Goal: Task Accomplishment & Management: Complete application form

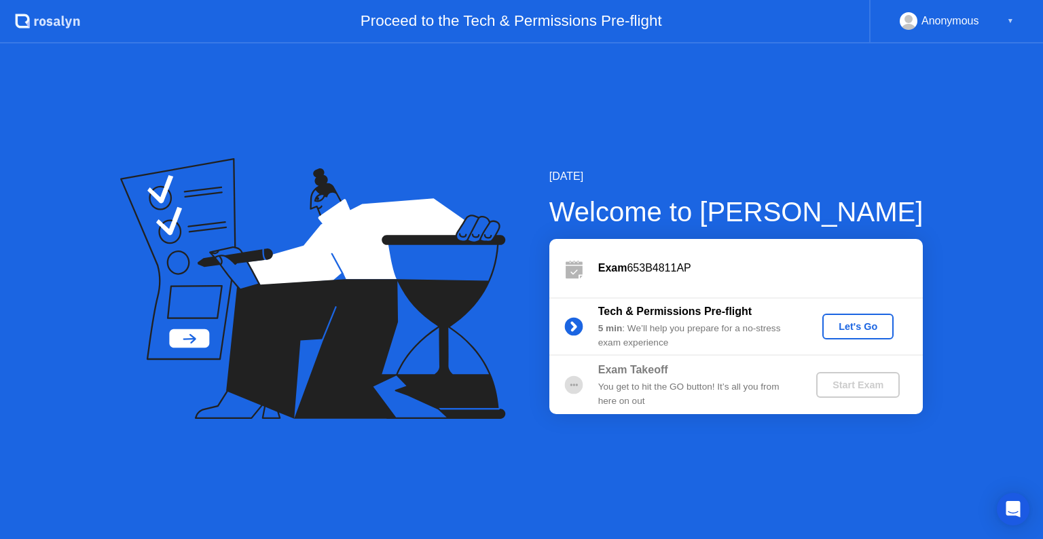
click at [856, 323] on div "Let's Go" at bounding box center [858, 326] width 60 height 11
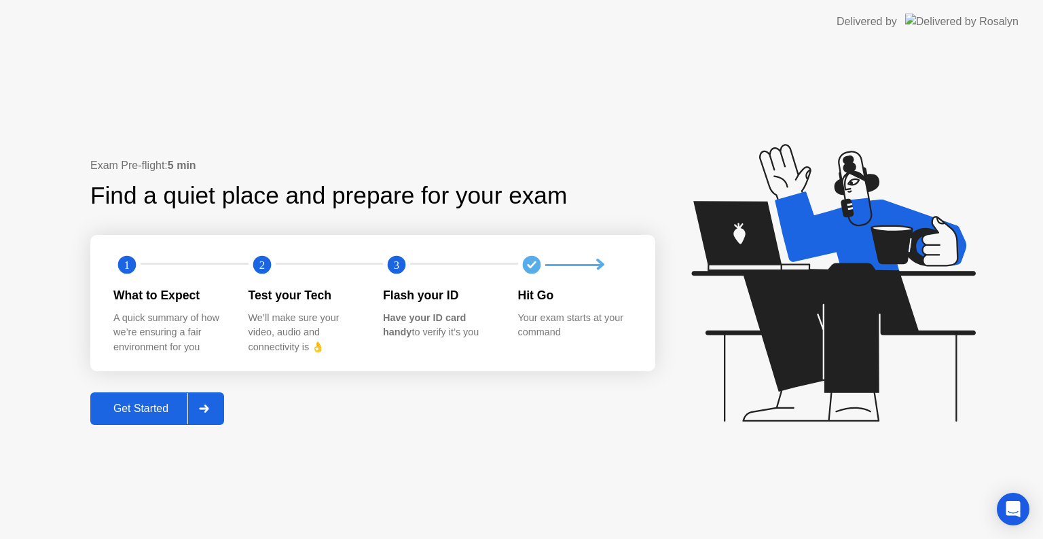
click at [170, 411] on div "Get Started" at bounding box center [140, 409] width 93 height 12
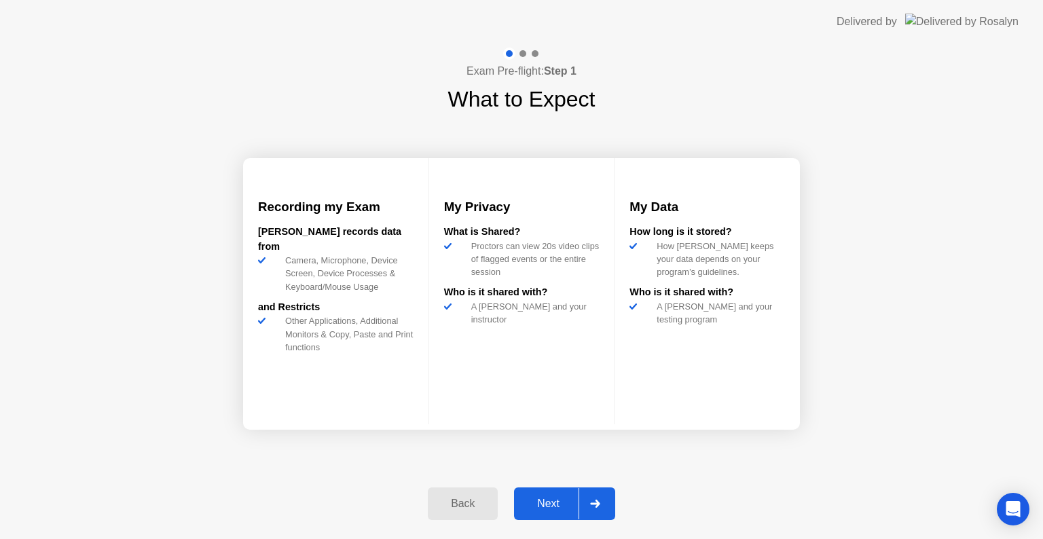
click at [587, 508] on div at bounding box center [595, 503] width 33 height 31
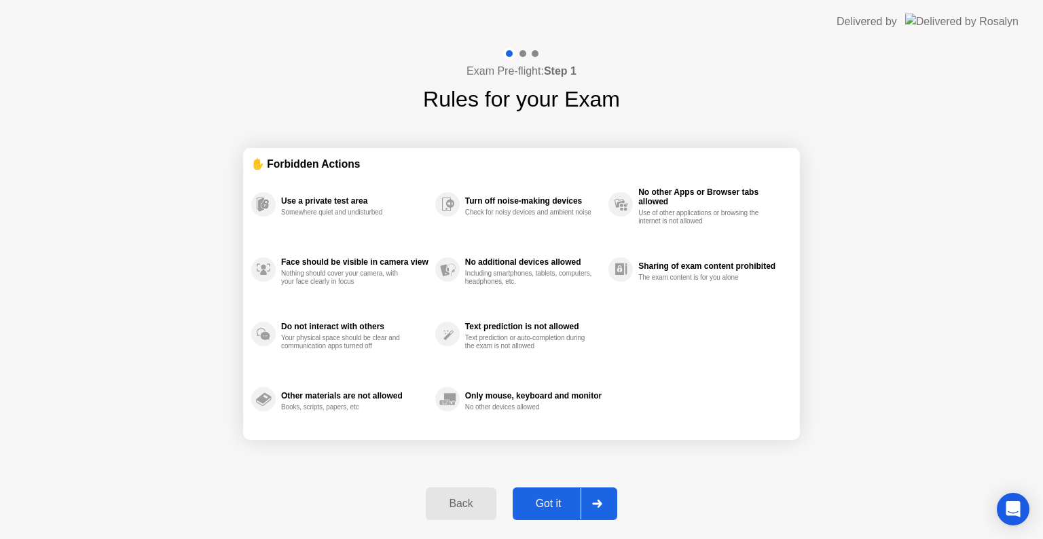
click at [600, 511] on div at bounding box center [597, 503] width 33 height 31
select select "**********"
select select "*******"
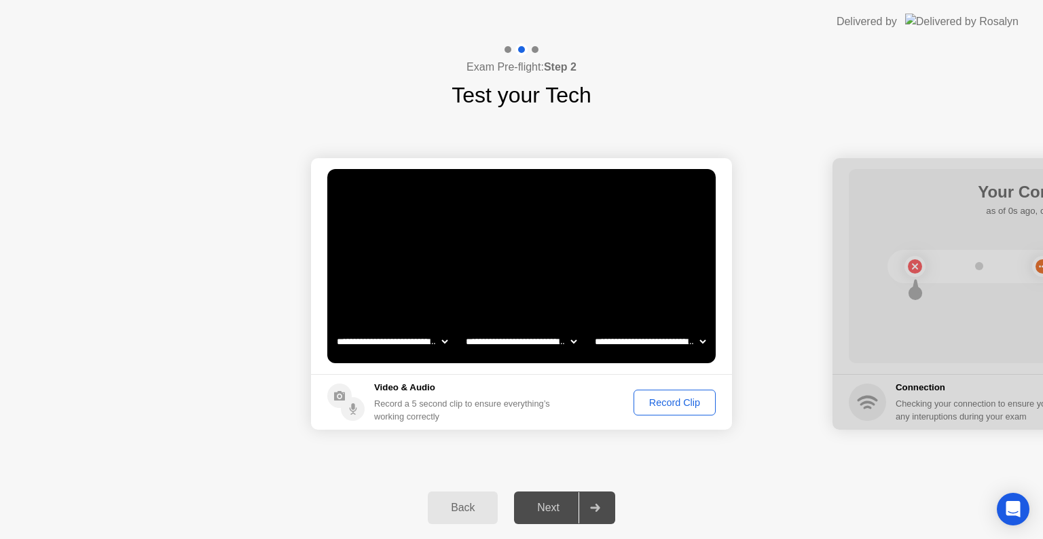
click at [662, 404] on div "Record Clip" at bounding box center [674, 402] width 73 height 11
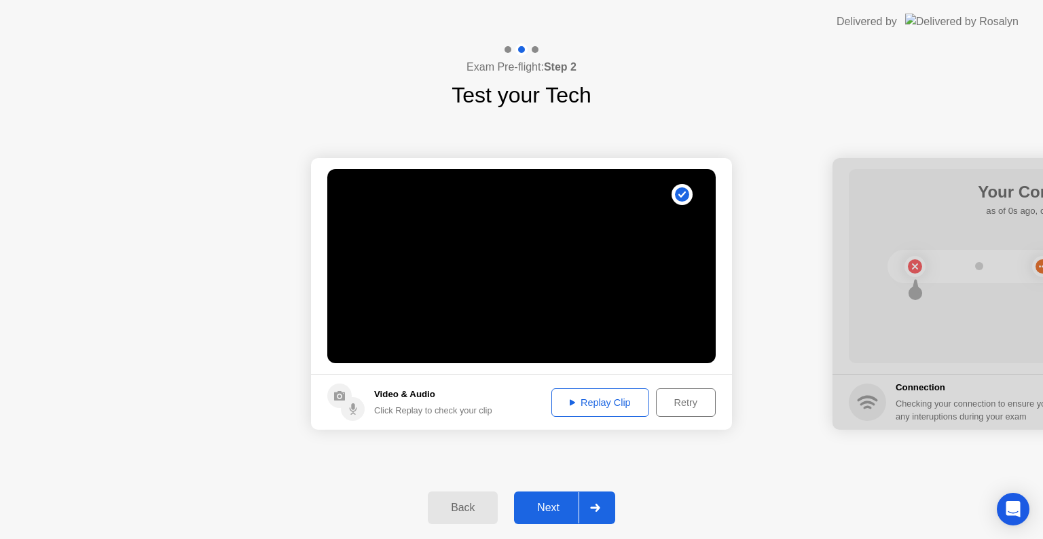
click at [578, 403] on div "Replay Clip" at bounding box center [600, 402] width 88 height 11
click at [554, 511] on div "Next" at bounding box center [548, 508] width 60 height 12
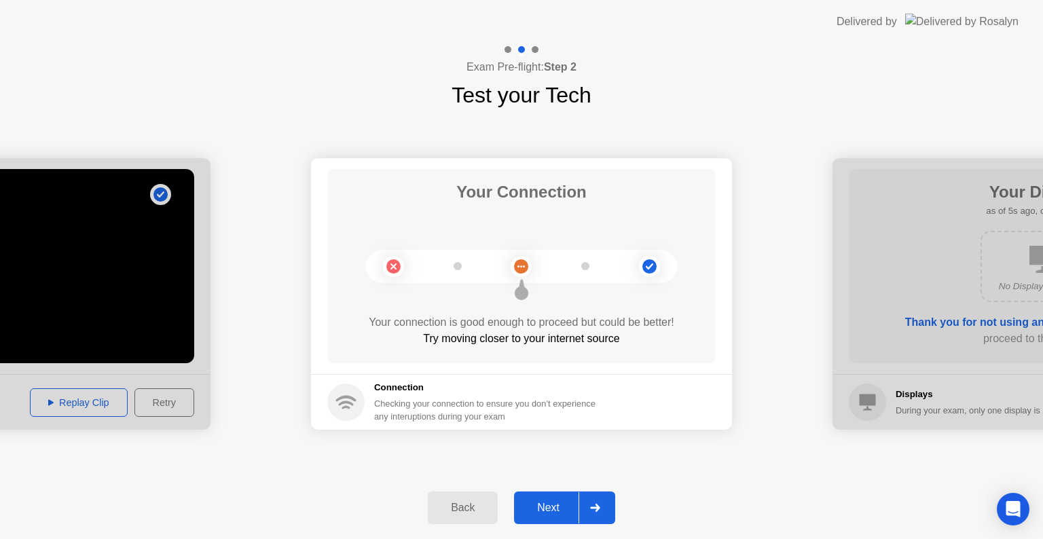
click at [558, 512] on div "Next" at bounding box center [548, 508] width 60 height 12
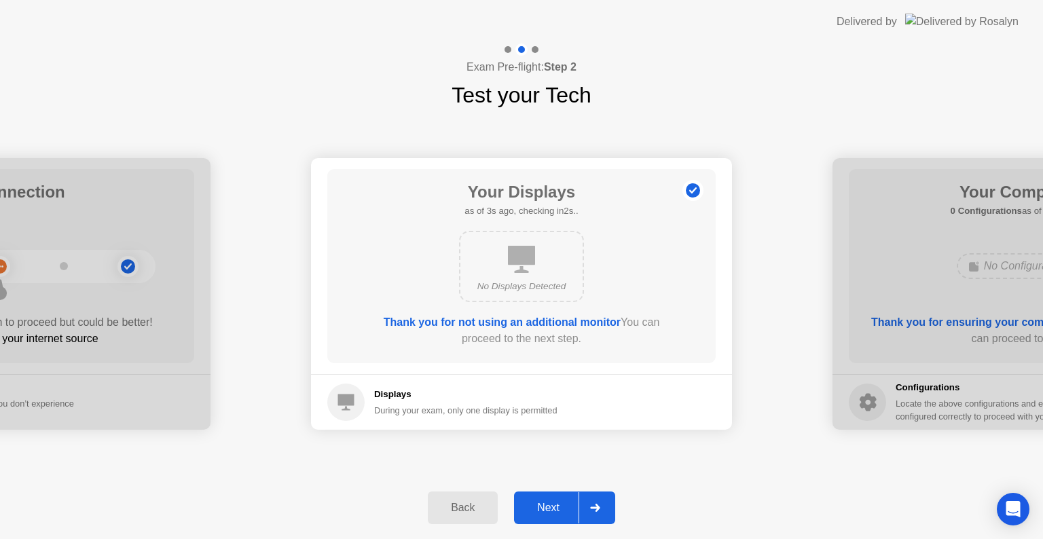
click at [566, 512] on div "Next" at bounding box center [548, 508] width 60 height 12
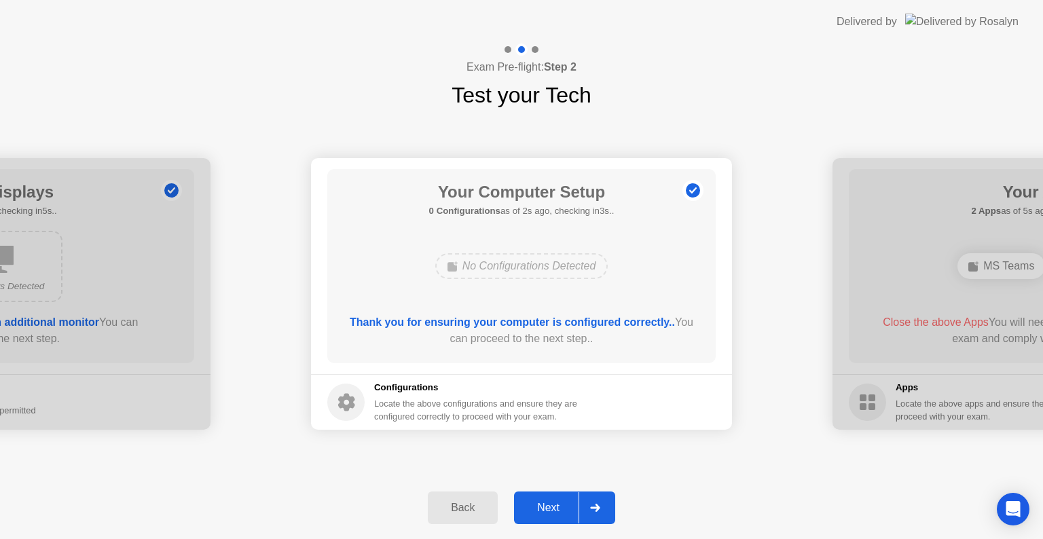
click at [568, 513] on div "Next" at bounding box center [548, 508] width 60 height 12
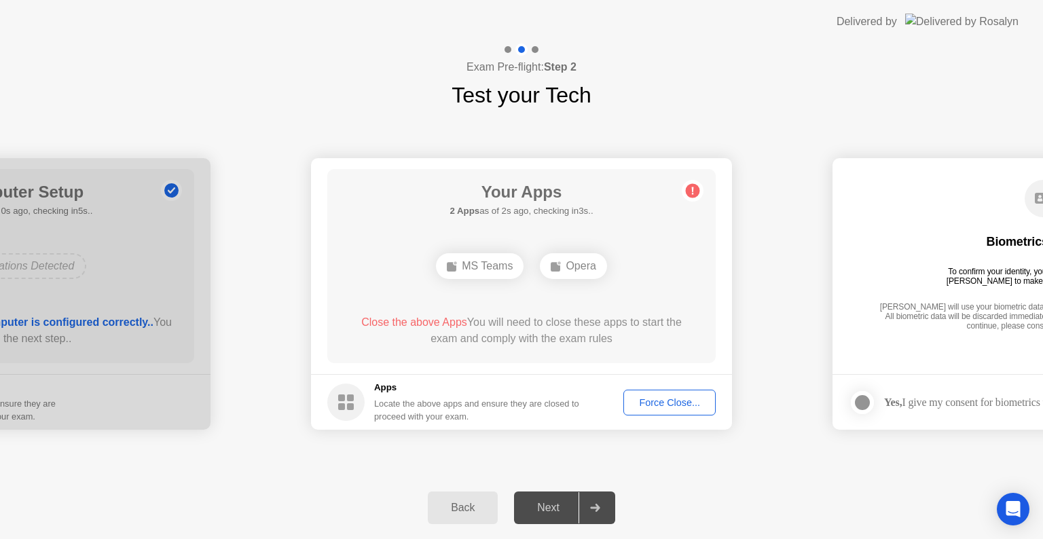
click at [682, 397] on div "Force Close..." at bounding box center [669, 402] width 83 height 11
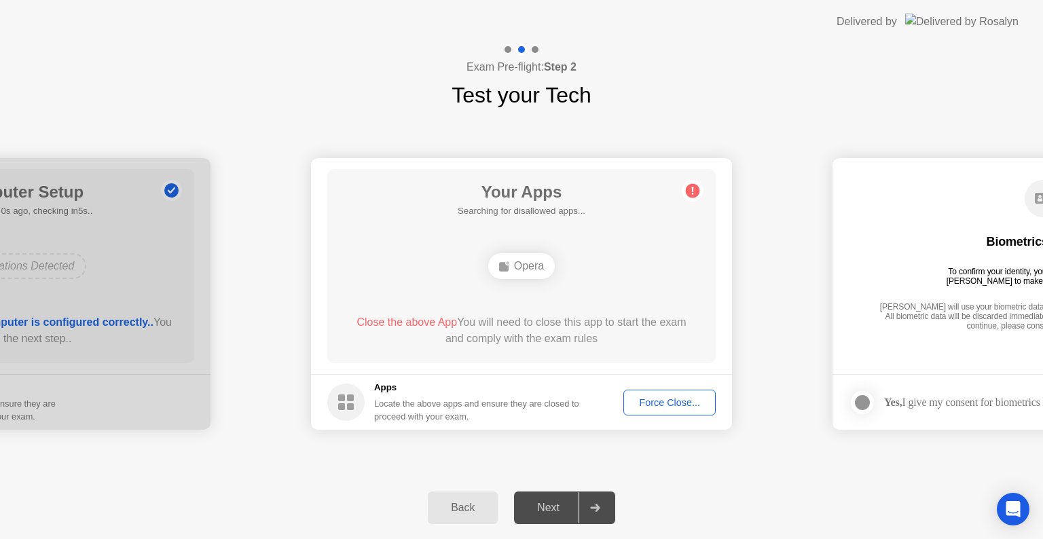
click at [652, 407] on div "Force Close..." at bounding box center [669, 402] width 83 height 11
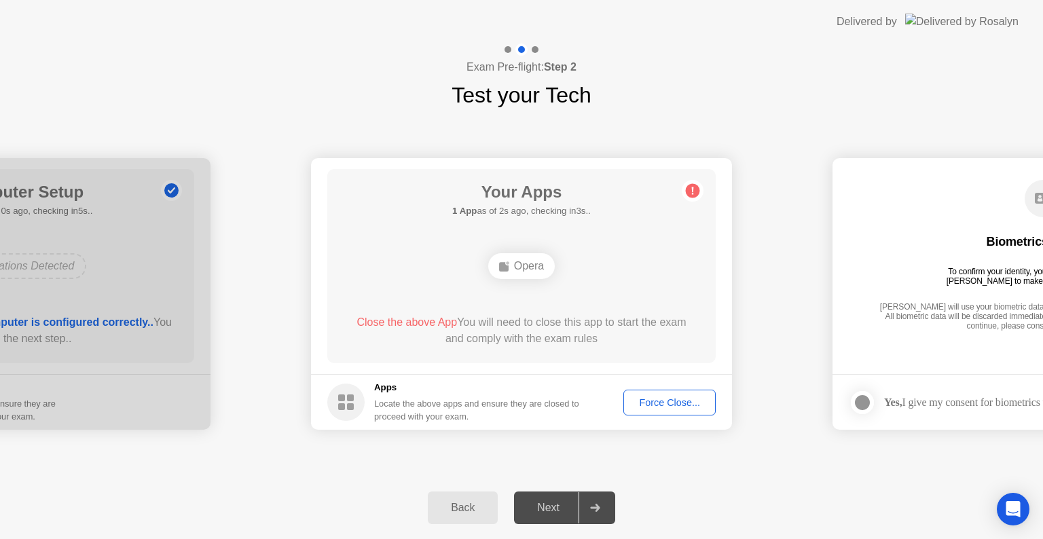
click at [672, 402] on div "Force Close..." at bounding box center [669, 402] width 83 height 11
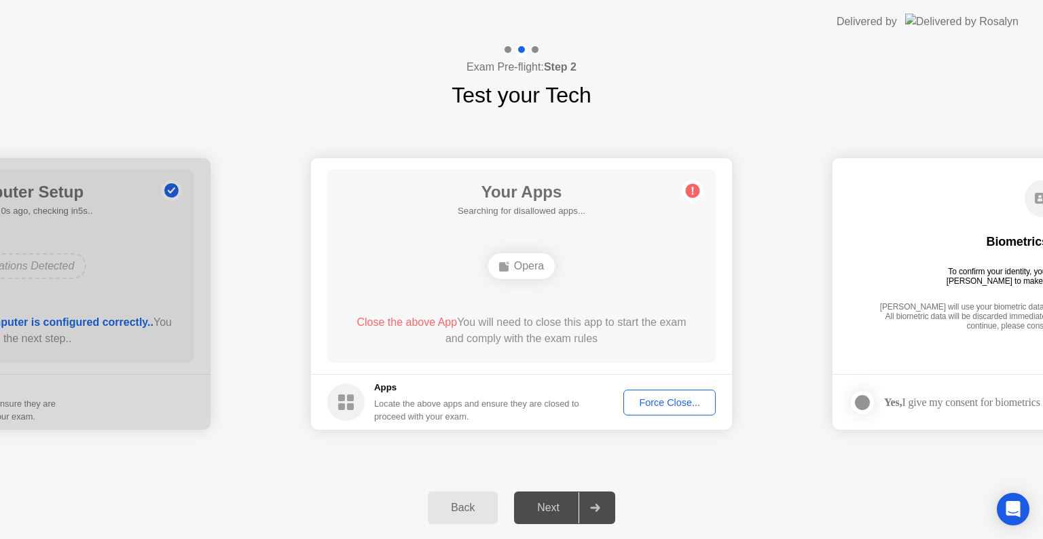
click at [594, 505] on icon at bounding box center [595, 508] width 10 height 8
click at [522, 265] on div "Opera" at bounding box center [521, 266] width 67 height 26
click at [523, 264] on div "Opera" at bounding box center [521, 266] width 67 height 26
click at [656, 403] on div "Force Close..." at bounding box center [669, 402] width 83 height 11
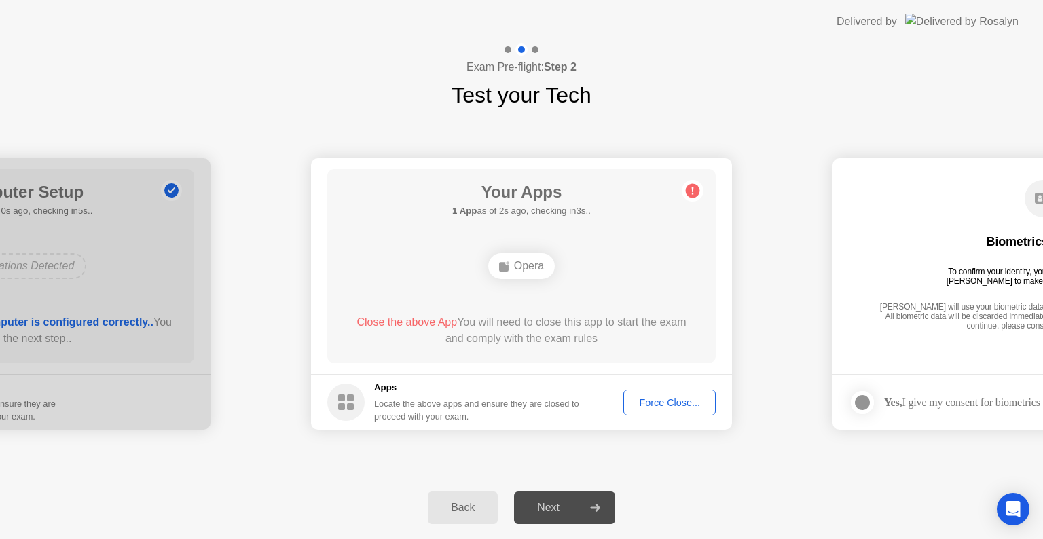
click at [647, 403] on div "Force Close..." at bounding box center [669, 402] width 83 height 11
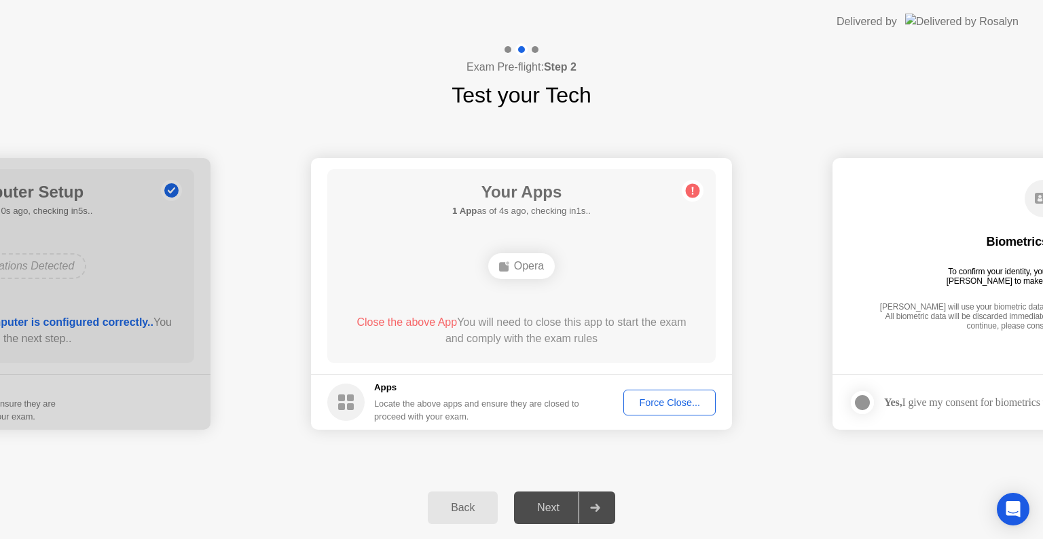
drag, startPoint x: 622, startPoint y: 390, endPoint x: 646, endPoint y: 395, distance: 24.4
click at [628, 391] on footer "Apps Locate the above apps and ensure they are closed to proceed with your exam…" at bounding box center [521, 402] width 421 height 56
click at [647, 397] on div "Force Close..." at bounding box center [669, 402] width 83 height 11
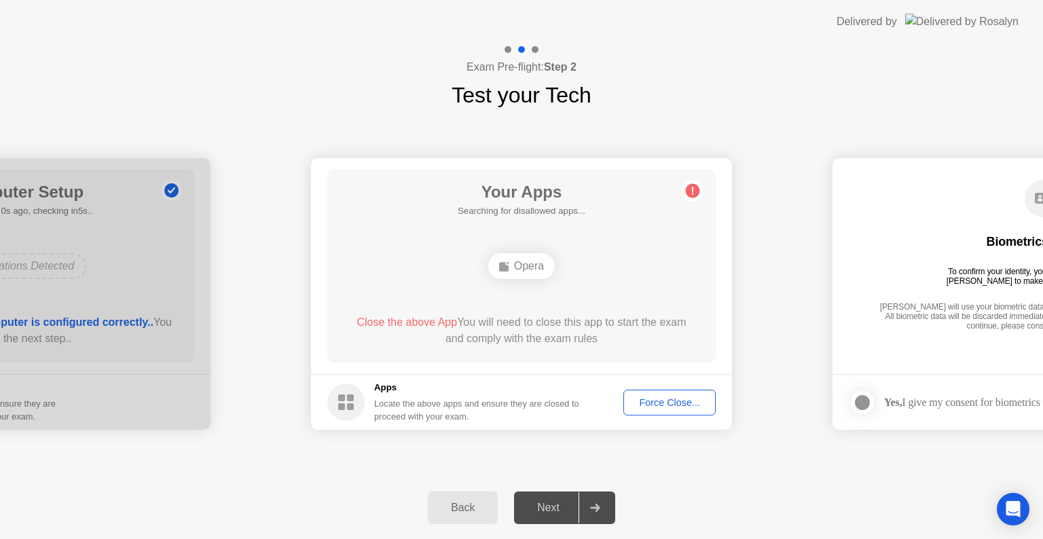
click at [596, 502] on div at bounding box center [595, 507] width 33 height 31
click at [597, 502] on div at bounding box center [595, 507] width 33 height 31
click at [598, 501] on div at bounding box center [595, 507] width 33 height 31
drag, startPoint x: 634, startPoint y: 370, endPoint x: 652, endPoint y: 399, distance: 34.5
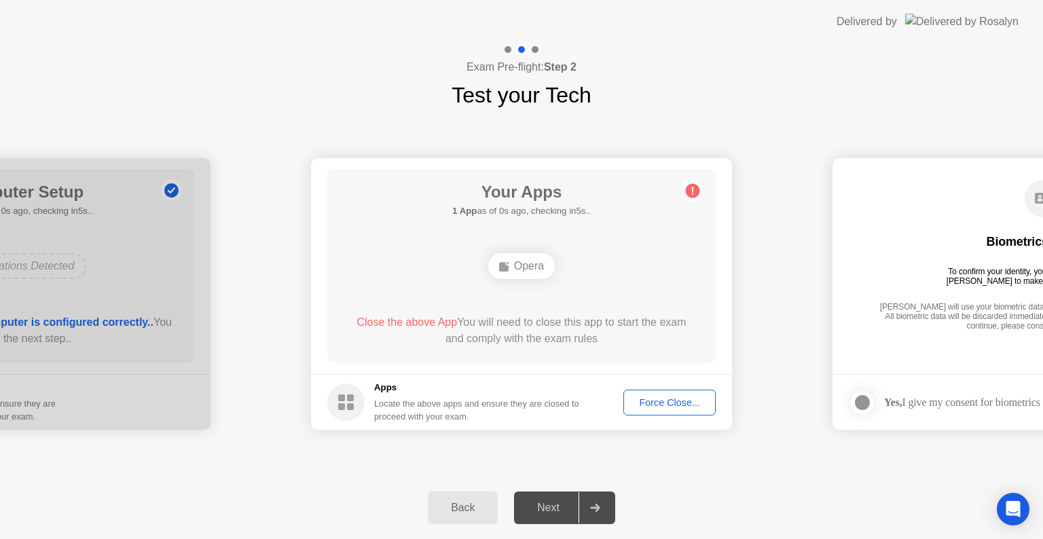
click at [636, 374] on main "Your Apps 1 App as of 0s ago, checking in5s.. Opera Close the above App You wil…" at bounding box center [521, 266] width 421 height 216
click at [652, 399] on div "Force Close..." at bounding box center [669, 402] width 83 height 11
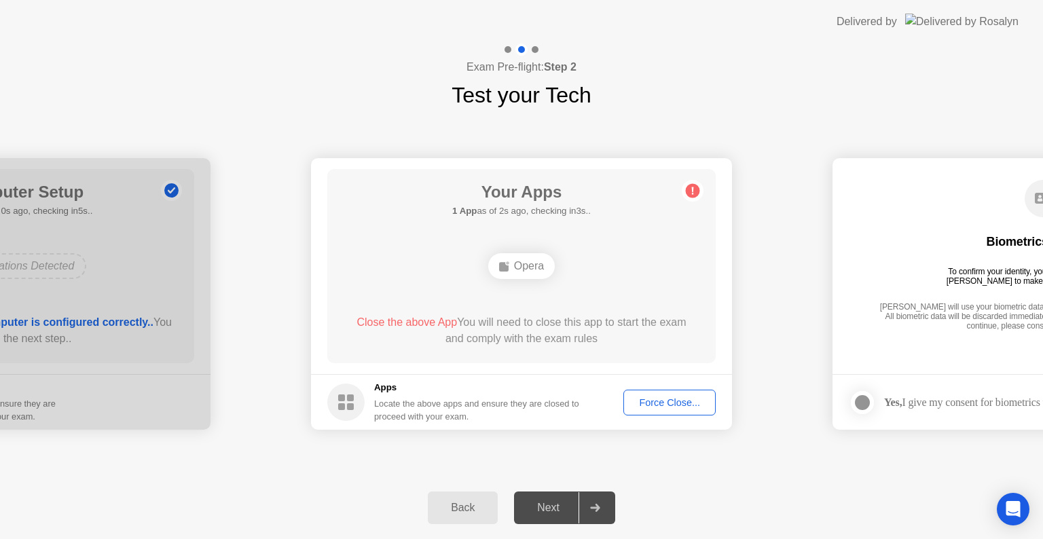
click at [520, 270] on div "Opera" at bounding box center [521, 266] width 67 height 26
drag, startPoint x: 884, startPoint y: 361, endPoint x: 855, endPoint y: 357, distance: 28.8
click at [855, 357] on main "Biometrics Consent To confirm your identity, your testing program requires [PER…" at bounding box center [1043, 266] width 421 height 216
click at [1019, 512] on icon "Open Intercom Messenger" at bounding box center [1013, 510] width 16 height 18
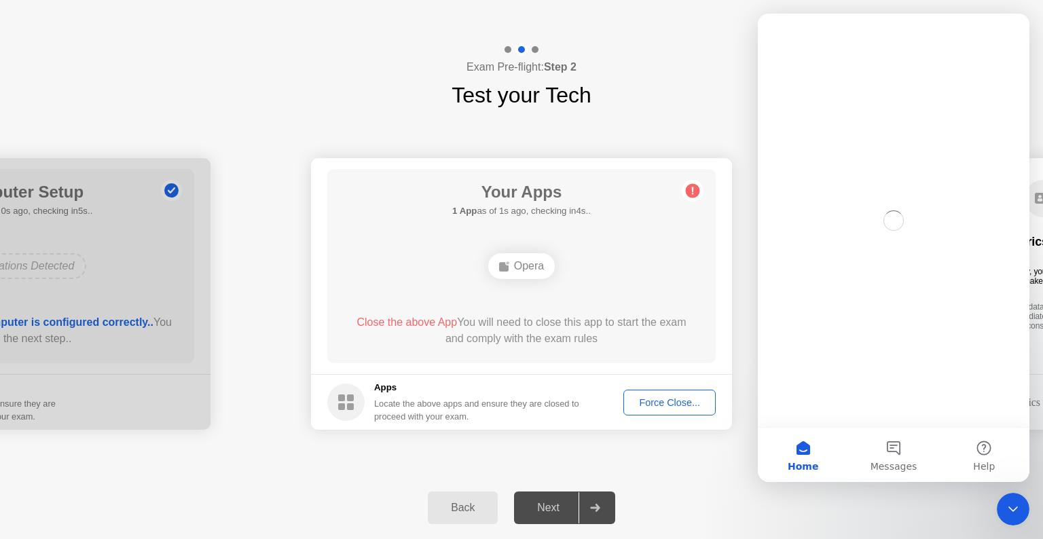
click at [668, 469] on div "**********" at bounding box center [521, 293] width 1043 height 365
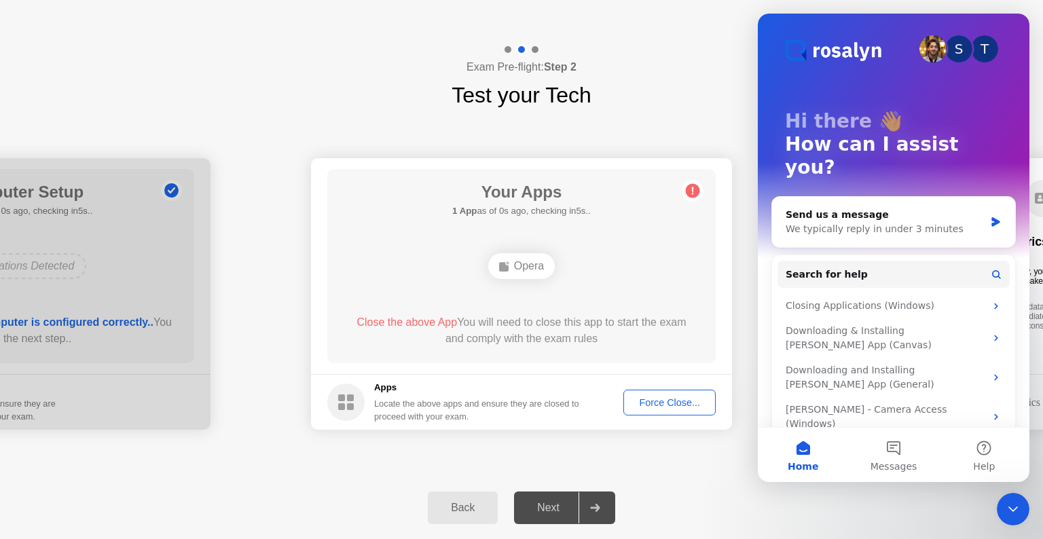
click at [471, 513] on div "Back" at bounding box center [463, 508] width 62 height 12
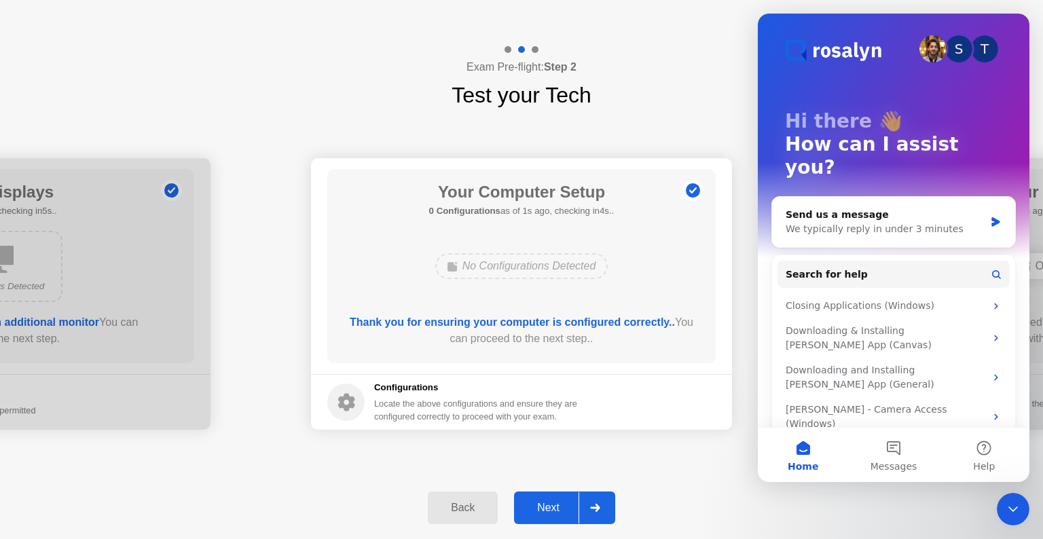
click at [504, 323] on b "Thank you for ensuring your computer is configured correctly.." at bounding box center [512, 322] width 325 height 12
click at [589, 512] on div at bounding box center [595, 507] width 33 height 31
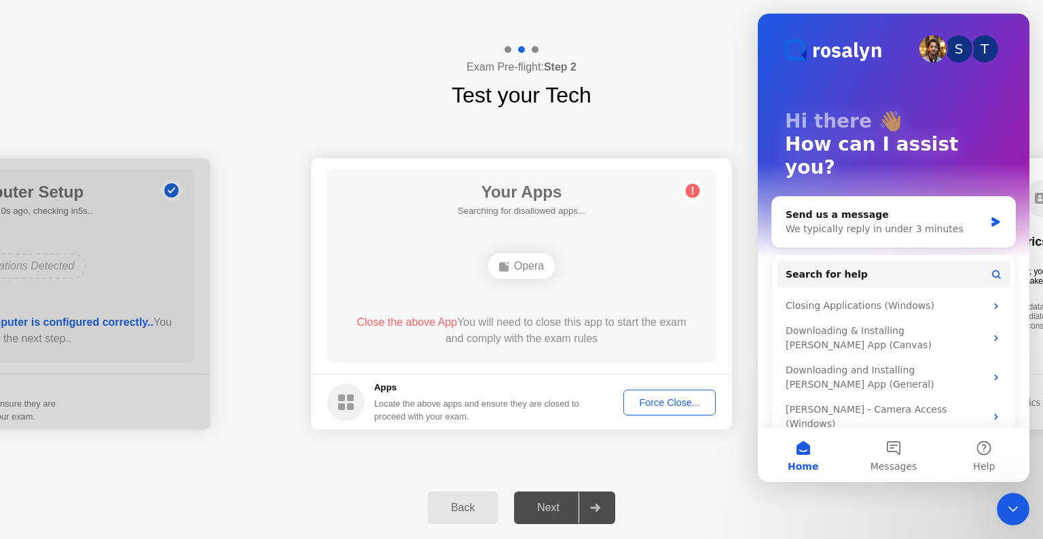
click at [666, 405] on div "Force Close..." at bounding box center [669, 402] width 83 height 11
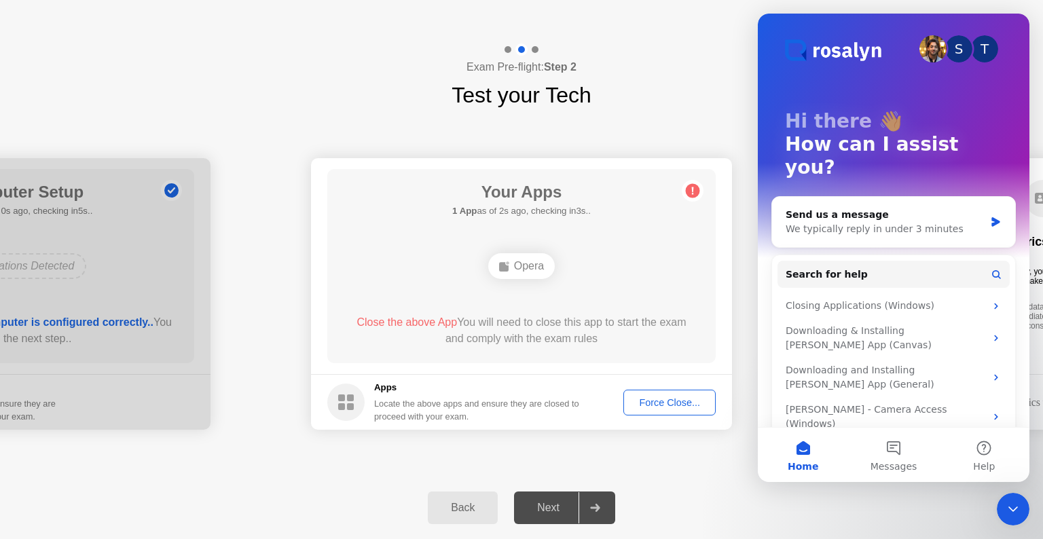
click at [654, 404] on div "Force Close..." at bounding box center [669, 402] width 83 height 11
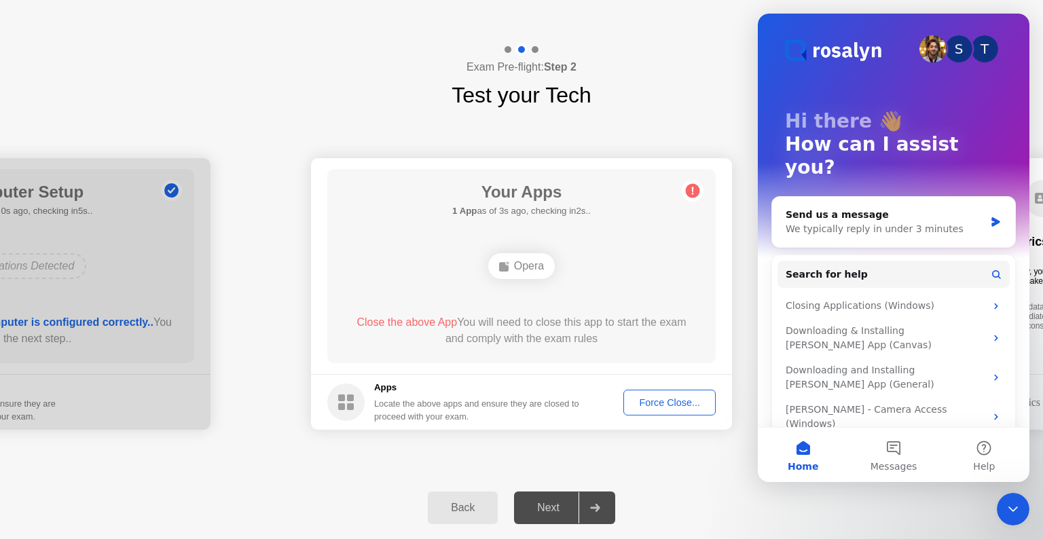
click at [582, 504] on div at bounding box center [595, 507] width 33 height 31
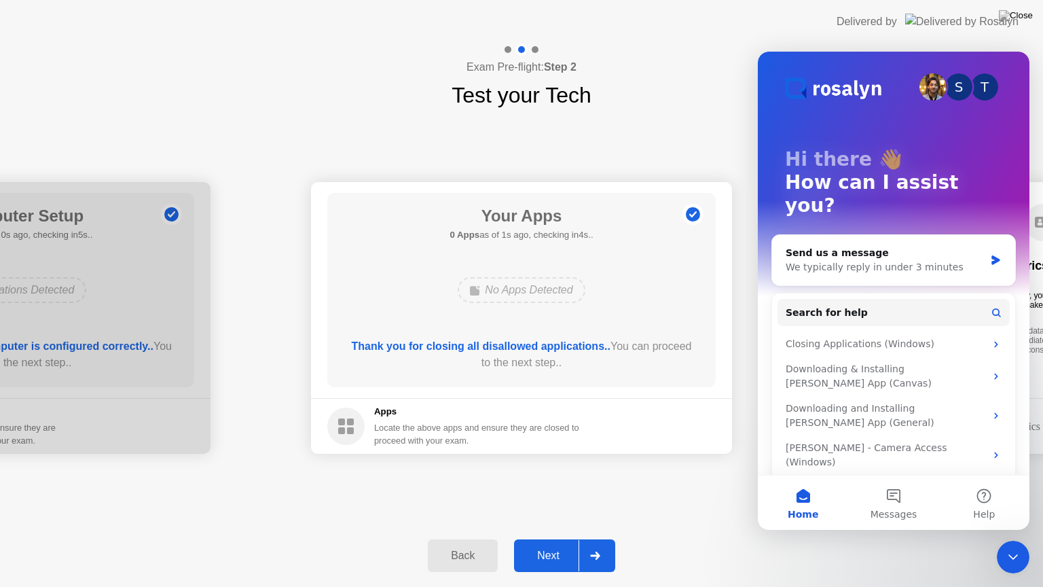
click at [603, 539] on div at bounding box center [595, 555] width 33 height 31
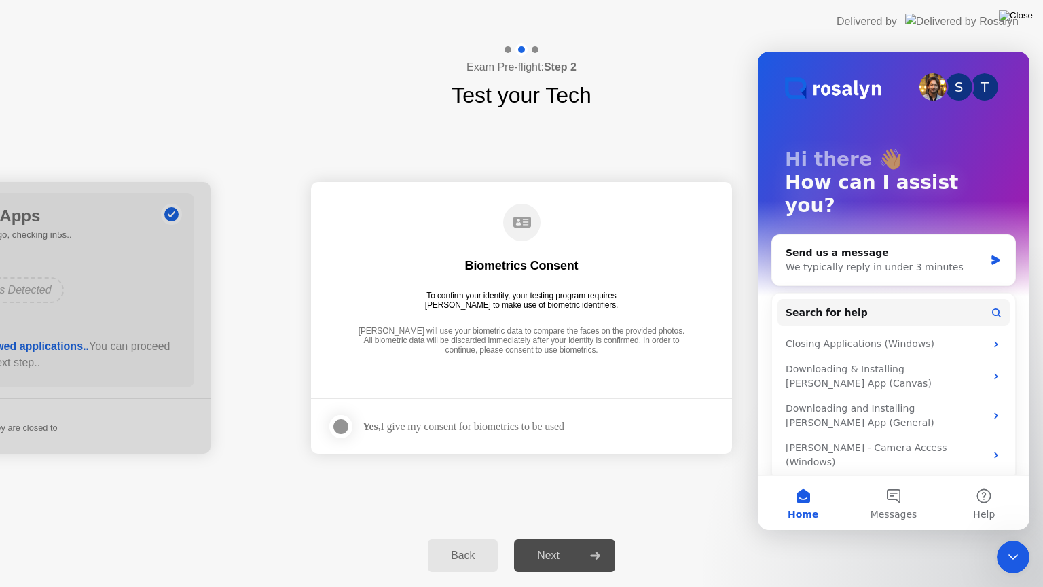
click at [1024, 14] on img at bounding box center [1016, 15] width 34 height 11
click at [1015, 539] on icon "Close Intercom Messenger" at bounding box center [1013, 557] width 16 height 16
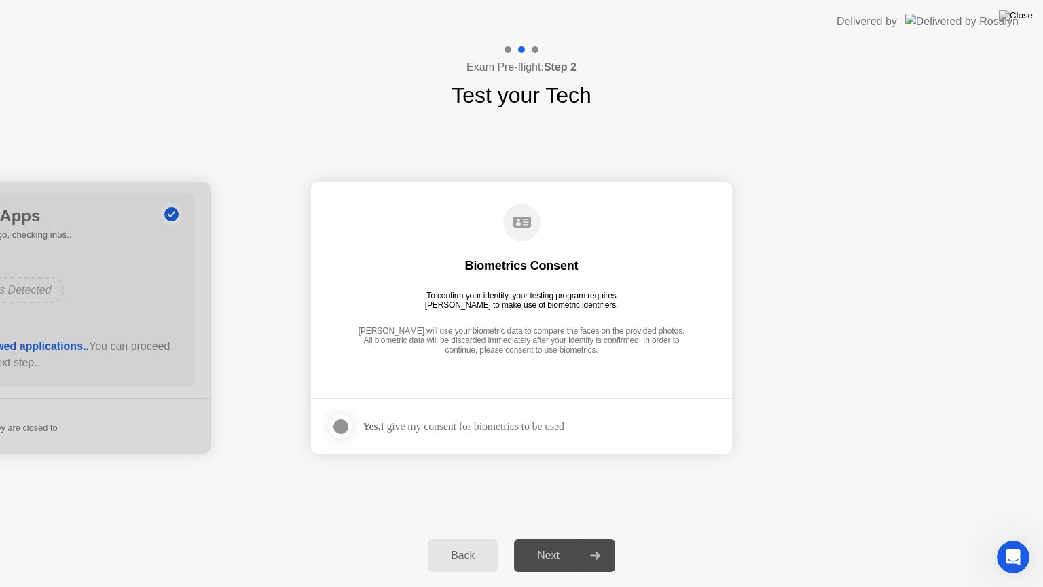
click at [333, 424] on div at bounding box center [341, 426] width 16 height 16
click at [598, 539] on icon at bounding box center [595, 555] width 10 height 8
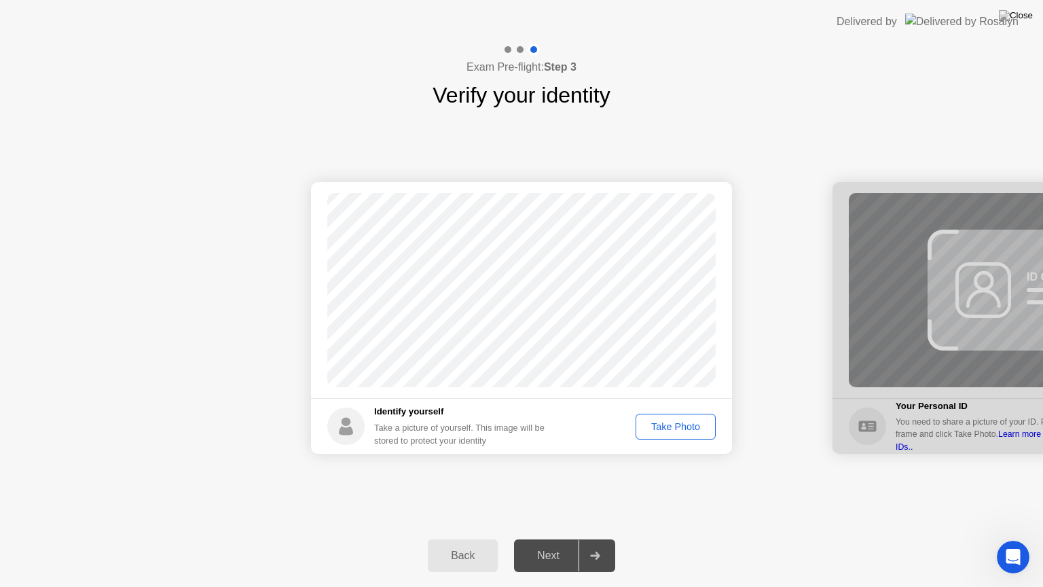
click at [682, 424] on div "Take Photo" at bounding box center [675, 426] width 71 height 11
click at [556, 539] on div "Next" at bounding box center [548, 555] width 60 height 12
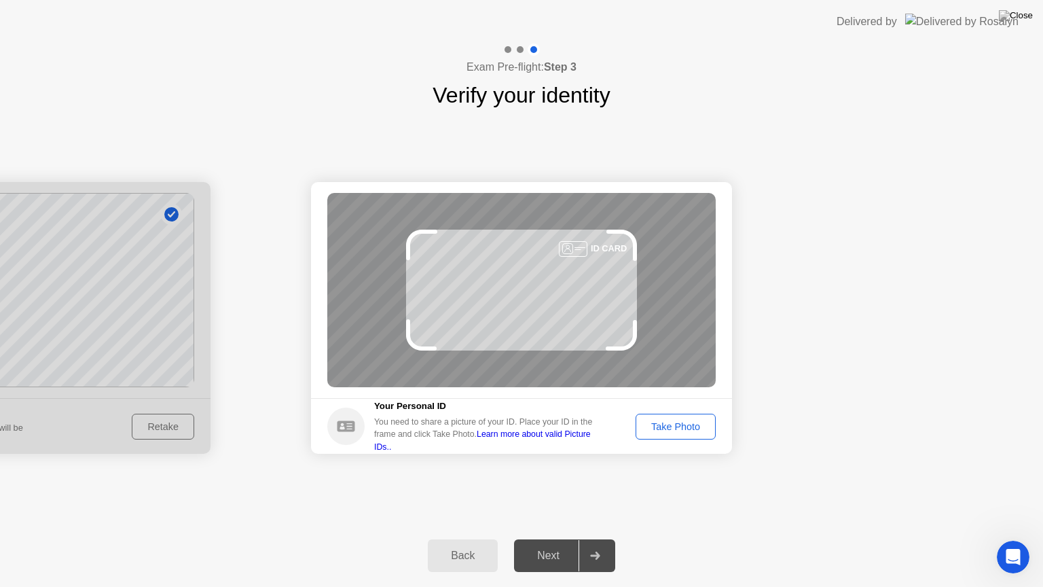
click at [678, 429] on div "Take Photo" at bounding box center [675, 426] width 71 height 11
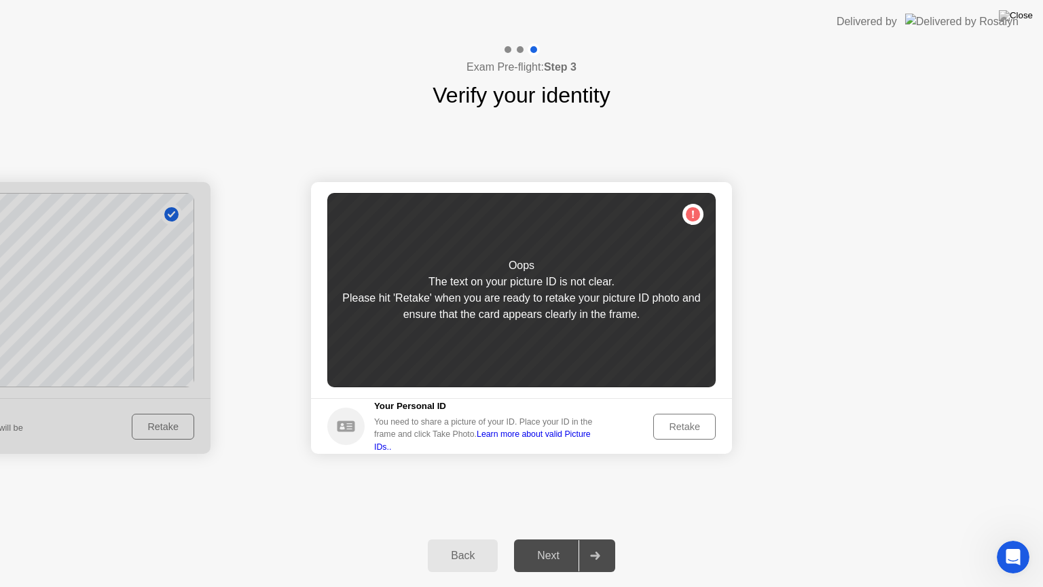
click at [692, 427] on div "Retake" at bounding box center [684, 426] width 53 height 11
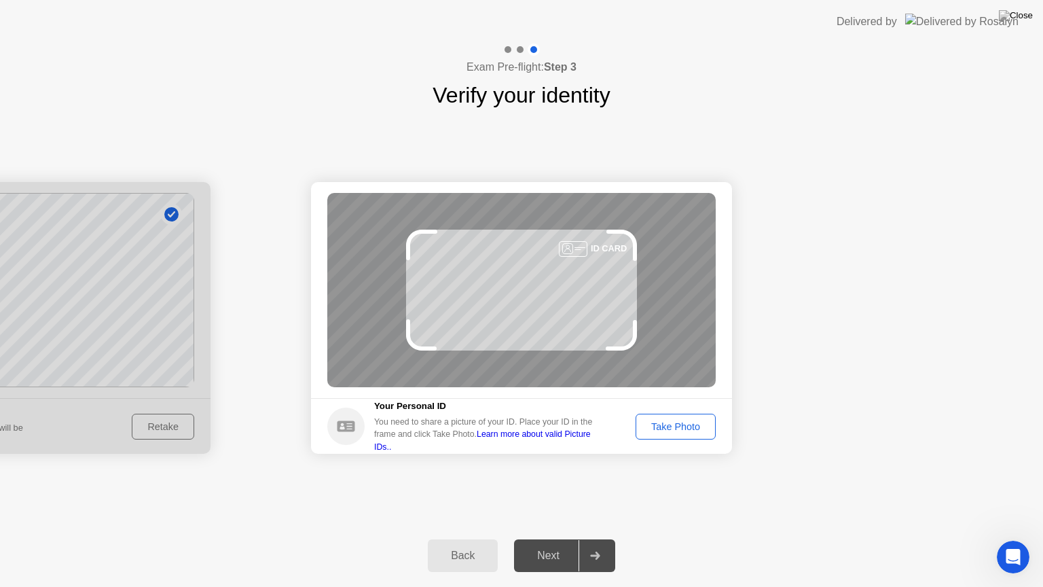
click at [682, 423] on div "Take Photo" at bounding box center [675, 426] width 71 height 11
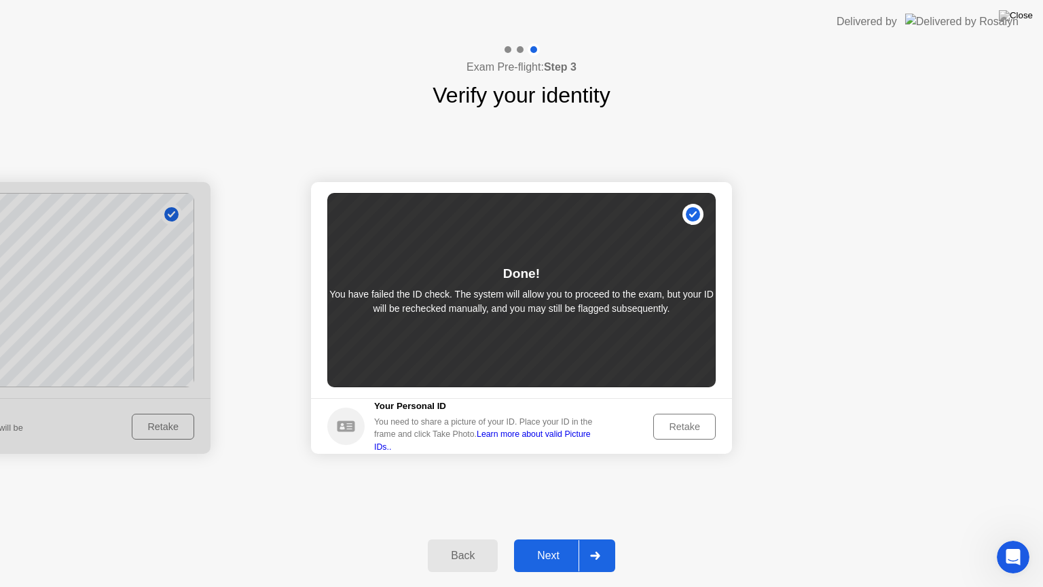
click at [540, 539] on button "Next" at bounding box center [564, 555] width 101 height 33
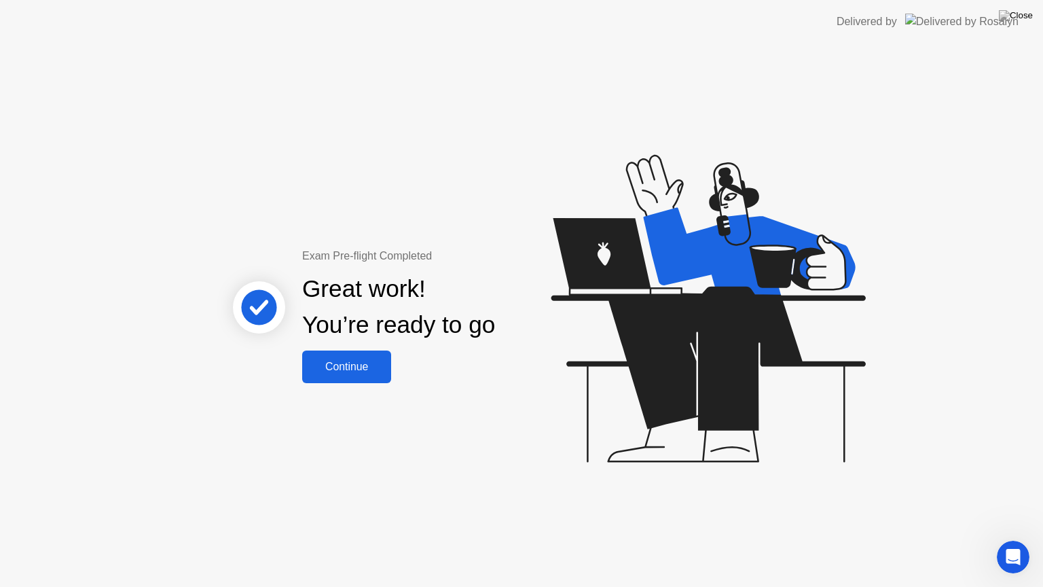
click at [350, 363] on div "Continue" at bounding box center [346, 367] width 81 height 12
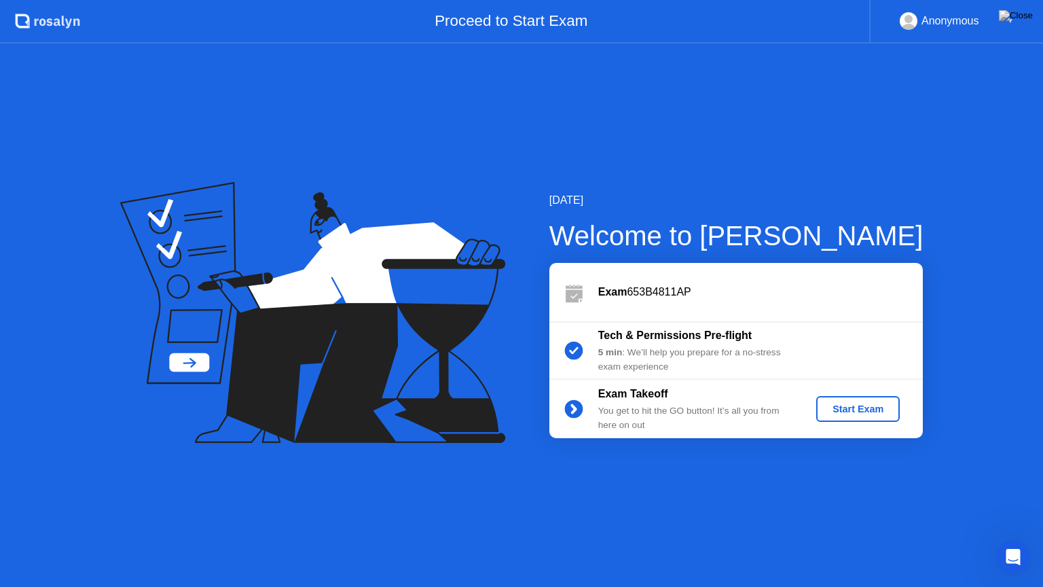
click at [858, 404] on div "Start Exam" at bounding box center [858, 408] width 73 height 11
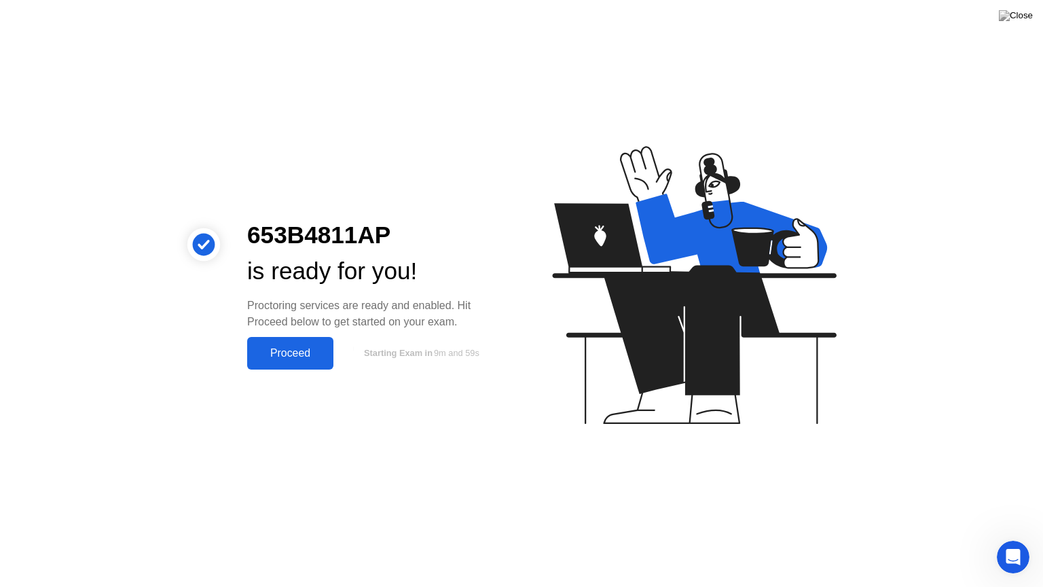
click at [296, 347] on div "Proceed" at bounding box center [290, 353] width 78 height 12
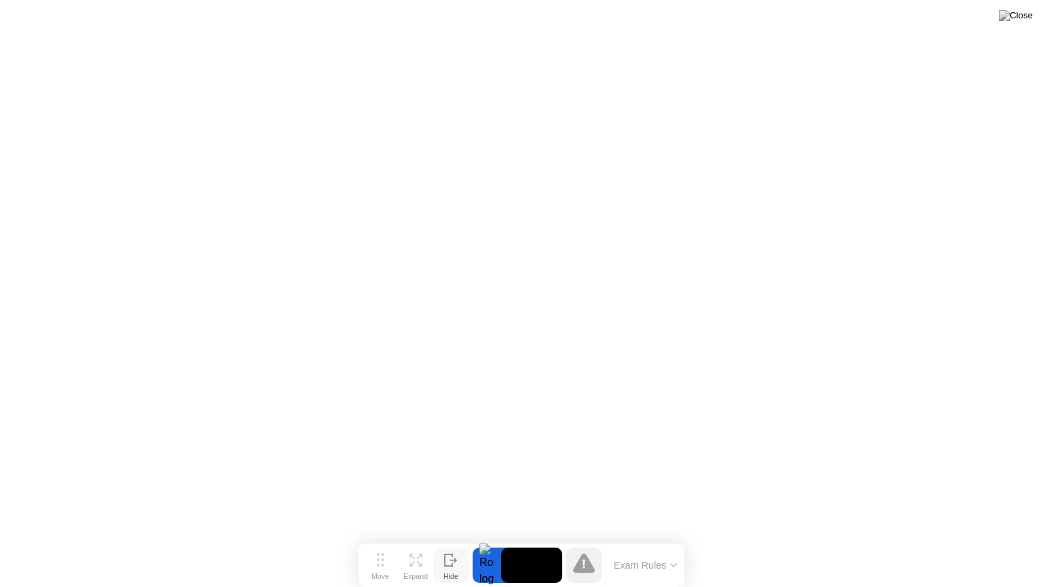
click at [454, 539] on div "Hide" at bounding box center [450, 576] width 15 height 8
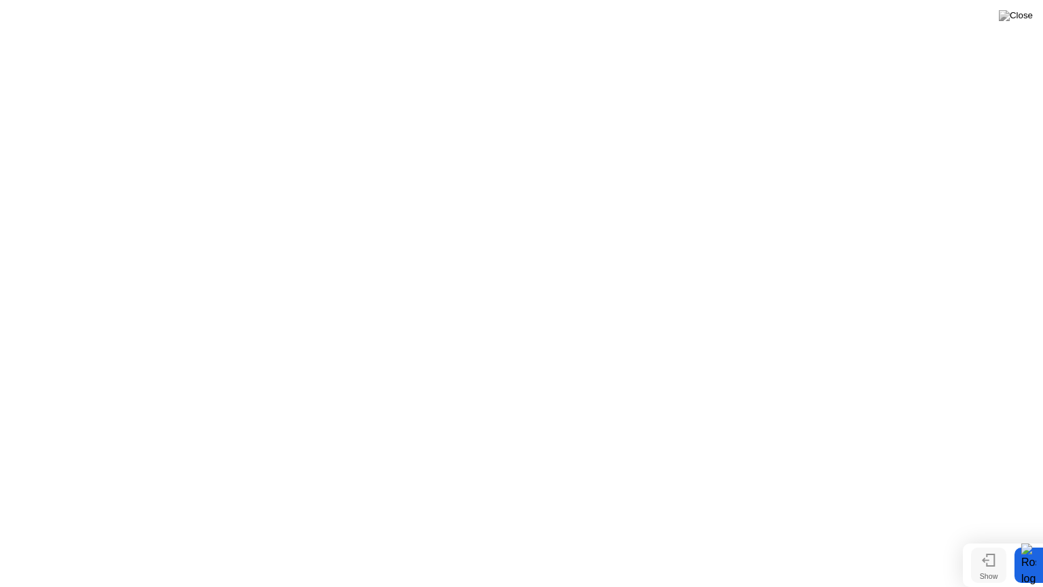
click at [983, 539] on div "Show" at bounding box center [989, 576] width 18 height 8
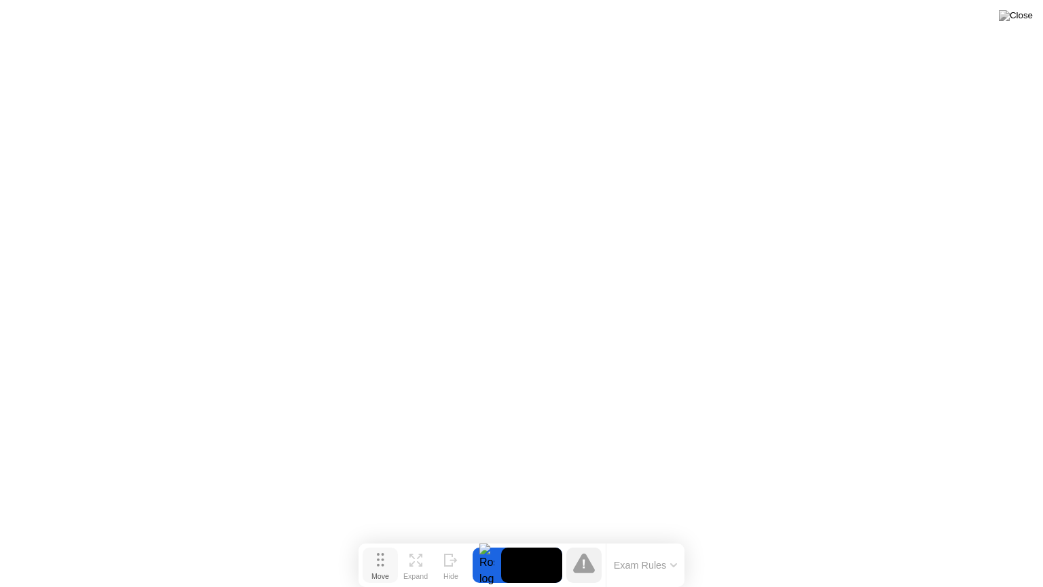
click at [384, 539] on div "Move" at bounding box center [380, 576] width 18 height 8
click at [381, 539] on div "Move" at bounding box center [380, 576] width 18 height 8
click at [663, 539] on button "Exam Rules" at bounding box center [646, 565] width 72 height 12
